Goal: Navigation & Orientation: Find specific page/section

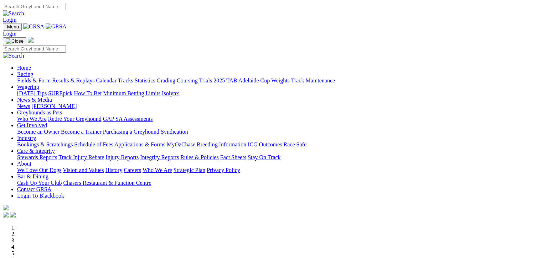
click at [25, 78] on link "Fields & Form" at bounding box center [33, 81] width 33 height 6
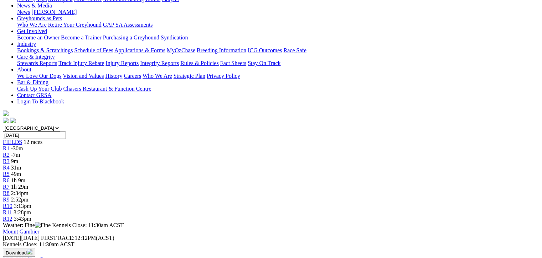
scroll to position [89, 0]
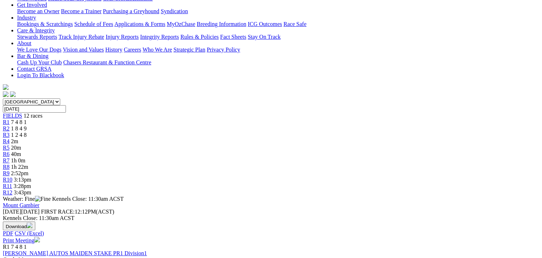
scroll to position [62, 0]
